Goal: Book appointment/travel/reservation

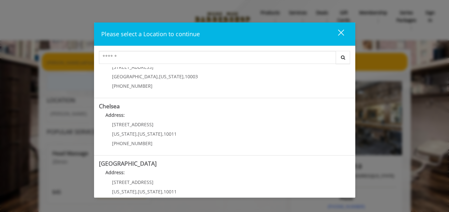
scroll to position [27, 0]
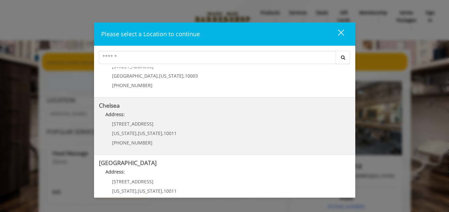
click at [281, 122] on link "Chelsea Address: [STREET_ADDRESS][US_STATE][US_STATE] (917) 639-3902" at bounding box center [225, 127] width 252 height 48
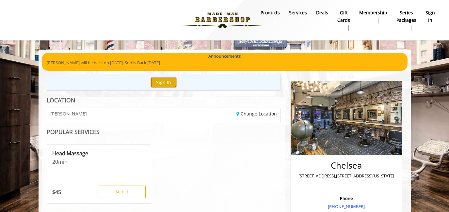
click at [172, 79] on button "Sign In" at bounding box center [163, 82] width 25 height 9
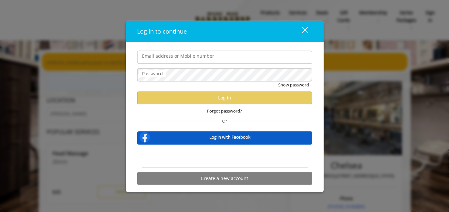
click at [225, 137] on b "Log in with Facebook" at bounding box center [229, 137] width 41 height 7
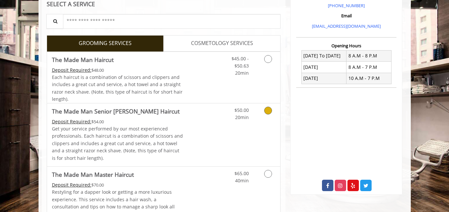
scroll to position [213, 0]
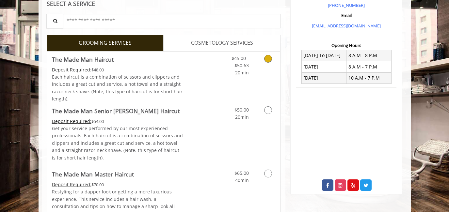
click at [212, 71] on link "Discounted Price" at bounding box center [202, 77] width 39 height 51
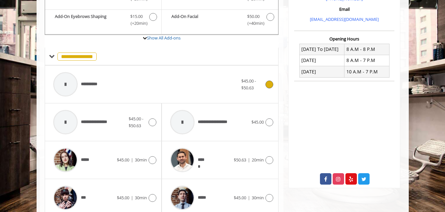
click at [144, 82] on div "**********" at bounding box center [145, 84] width 191 height 31
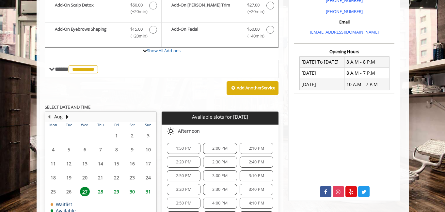
scroll to position [194, 0]
